Goal: Information Seeking & Learning: Learn about a topic

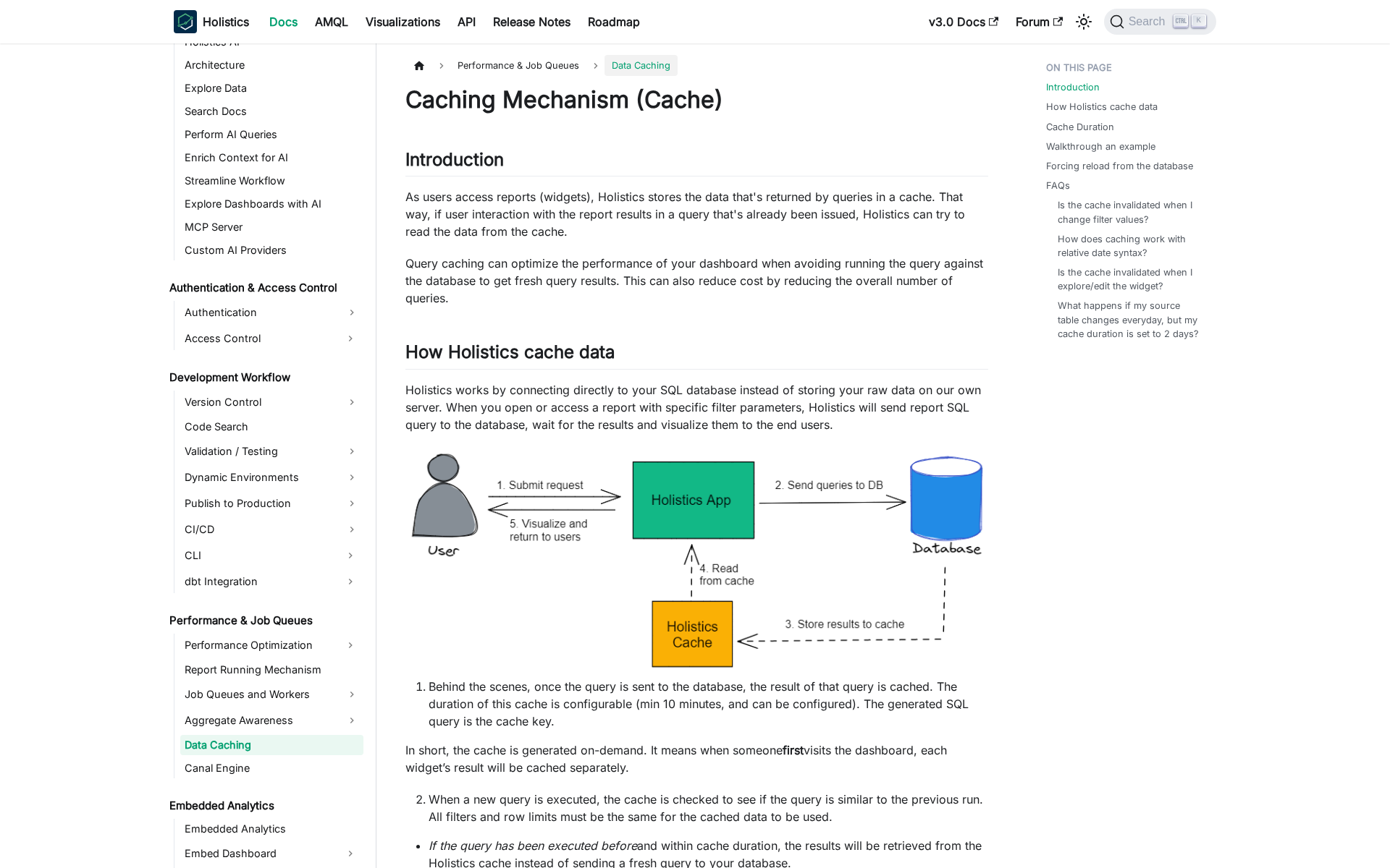
scroll to position [834, 0]
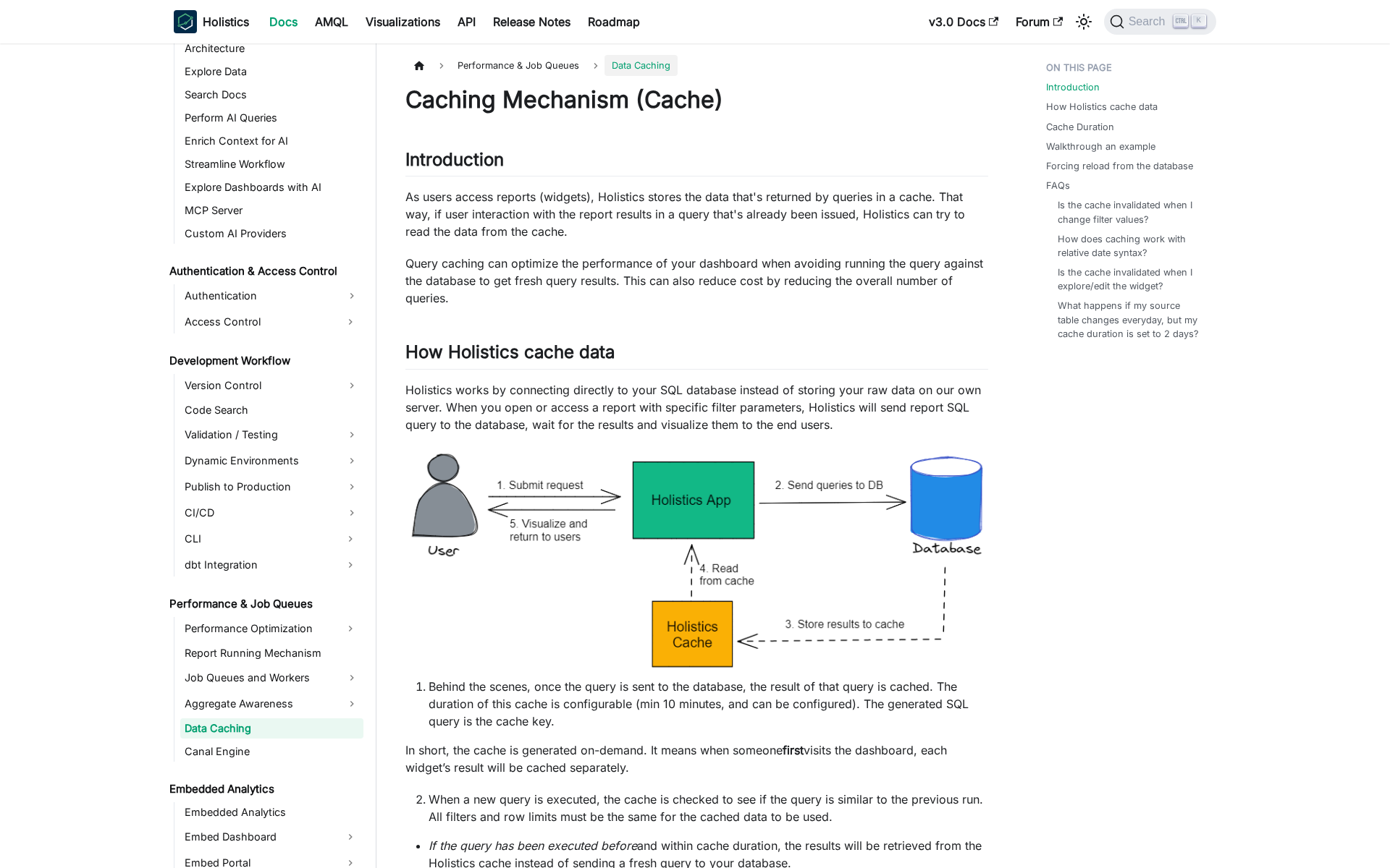
scroll to position [834, 0]
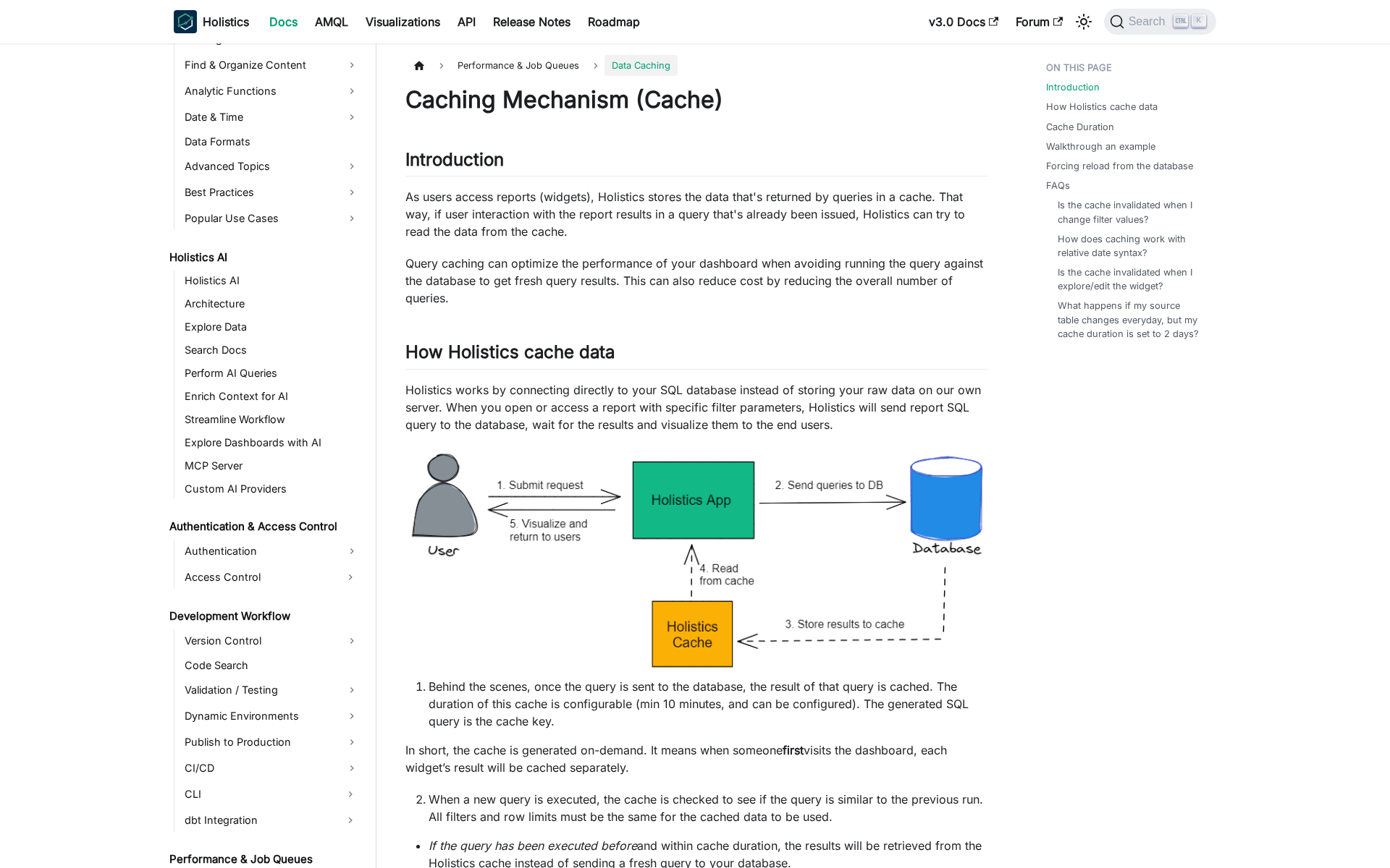
scroll to position [834, 0]
